Goal: Task Accomplishment & Management: Manage account settings

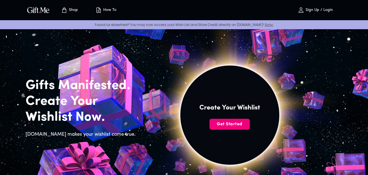
click at [215, 127] on button "Get Started" at bounding box center [230, 124] width 40 height 11
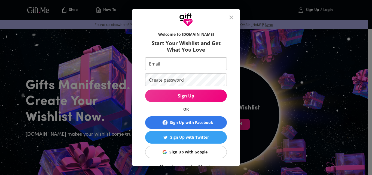
click at [191, 152] on div "Sign Up with Google" at bounding box center [189, 152] width 38 height 6
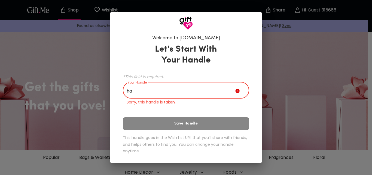
type input "h"
drag, startPoint x: 135, startPoint y: 87, endPoint x: 85, endPoint y: 83, distance: 49.8
click at [85, 83] on div "Welcome to Gift.me Let's Start With Your Handle *This field is required. Your H…" at bounding box center [186, 87] width 372 height 175
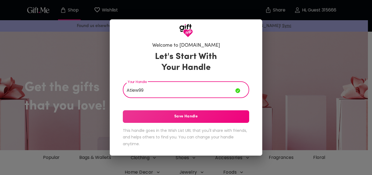
type input "Atiew99"
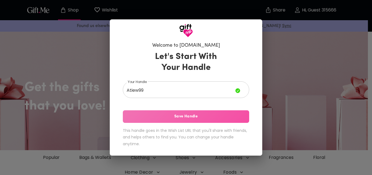
click at [165, 116] on span "Save Handle" at bounding box center [186, 116] width 126 height 6
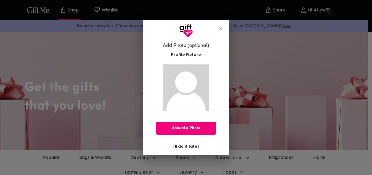
click at [170, 125] on button "Upload a Photo" at bounding box center [186, 128] width 61 height 13
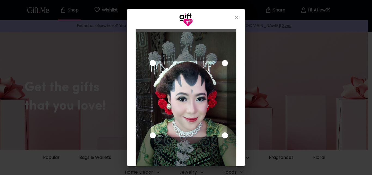
click at [163, 99] on div "Use the arrow keys to move the crop selection area" at bounding box center [189, 99] width 76 height 76
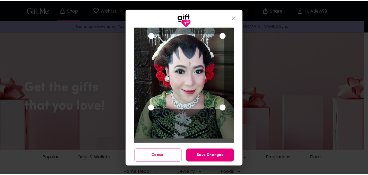
scroll to position [28, 0]
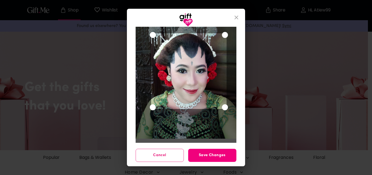
click at [214, 158] on span "Save Changes" at bounding box center [212, 155] width 48 height 6
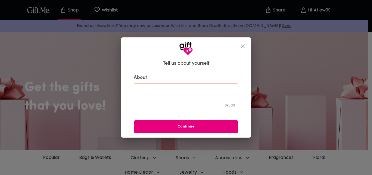
click at [245, 46] on icon "close" at bounding box center [243, 46] width 7 height 7
click at [246, 46] on button "close" at bounding box center [242, 46] width 13 height 13
